Goal: Transaction & Acquisition: Book appointment/travel/reservation

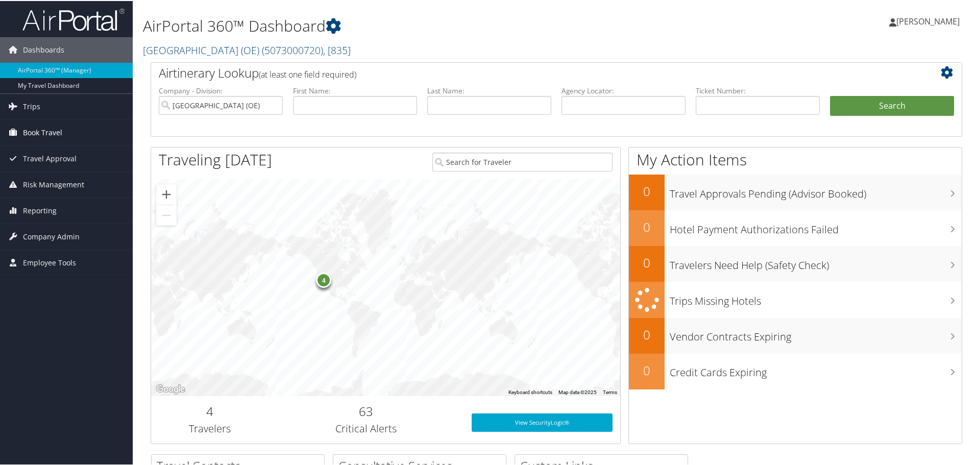
click at [52, 132] on span "Book Travel" at bounding box center [42, 132] width 39 height 26
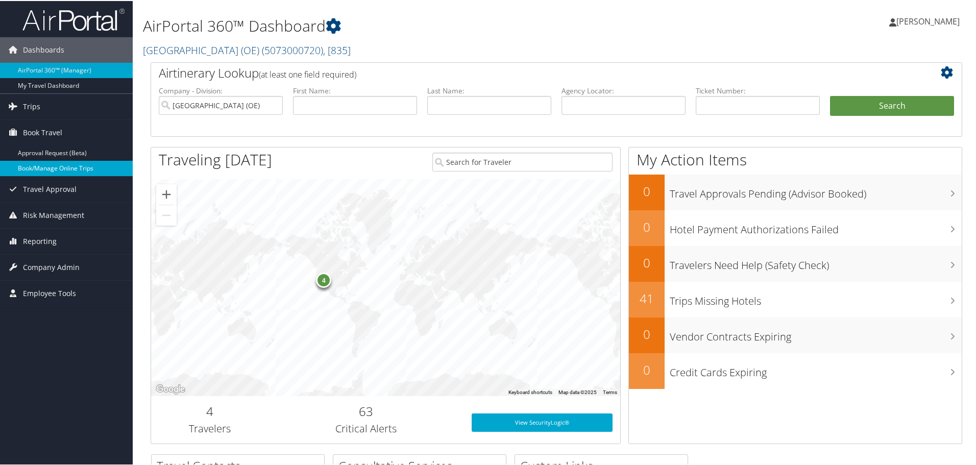
click at [47, 164] on link "Book/Manage Online Trips" at bounding box center [66, 167] width 133 height 15
